Goal: Browse casually

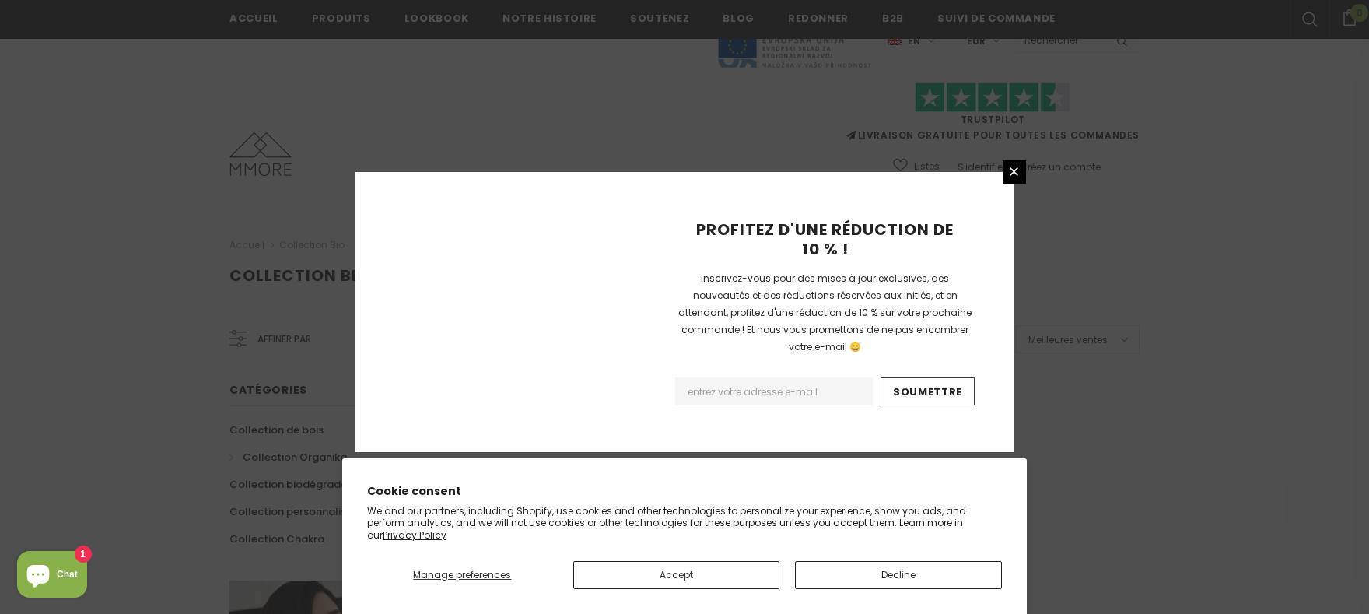
scroll to position [1018, 0]
